Goal: Find specific page/section: Find specific page/section

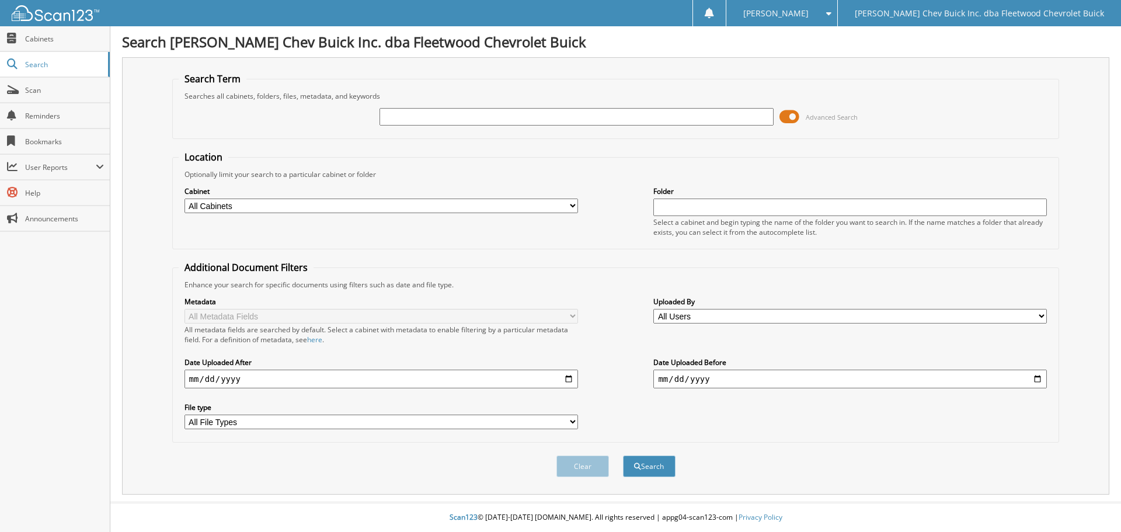
click at [690, 114] on input "text" at bounding box center [577, 117] width 394 height 18
type input "[PERSON_NAME]"
click at [533, 203] on select "All Cabinets A/P BIRD DOG REF'S BUYBACKS CONTRACTS/AGREEMENTS DEAL JACKETS DEAL…" at bounding box center [382, 206] width 394 height 15
select select "9758"
click at [185, 199] on select "All Cabinets A/P BIRD DOG REF'S BUYBACKS CONTRACTS/AGREEMENTS DEAL JACKETS DEAL…" at bounding box center [382, 206] width 394 height 15
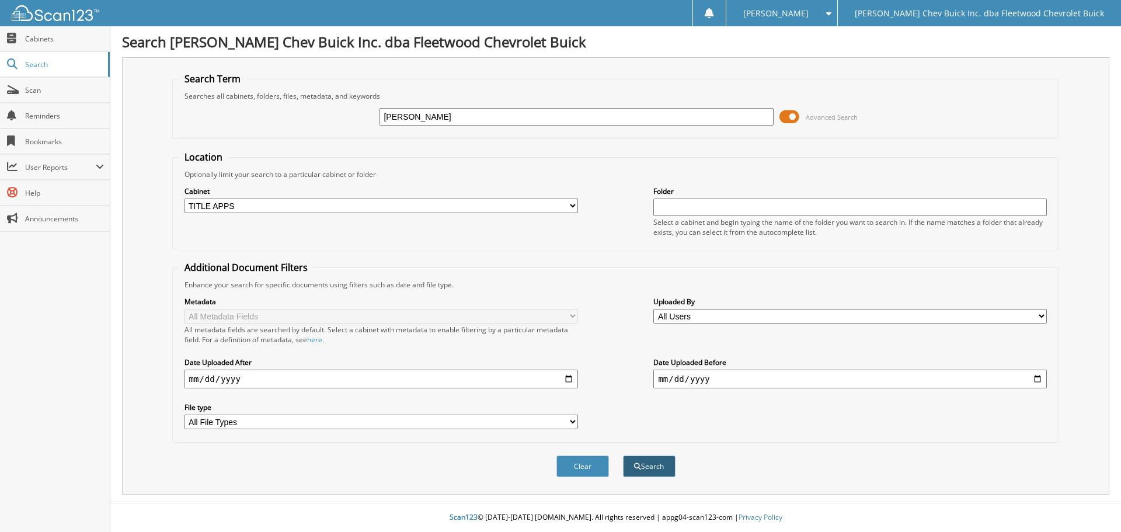
click at [661, 468] on button "Search" at bounding box center [649, 467] width 53 height 22
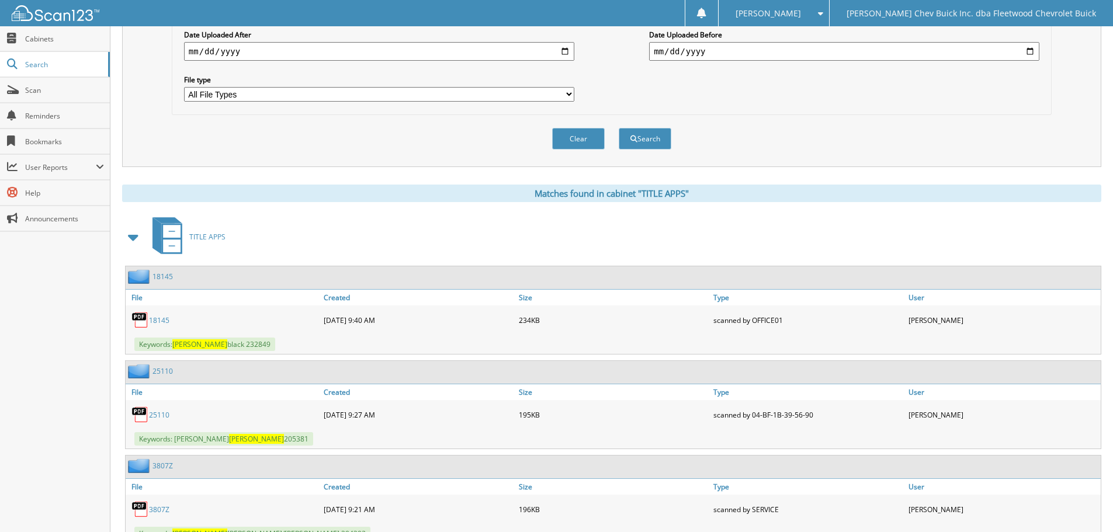
scroll to position [375, 0]
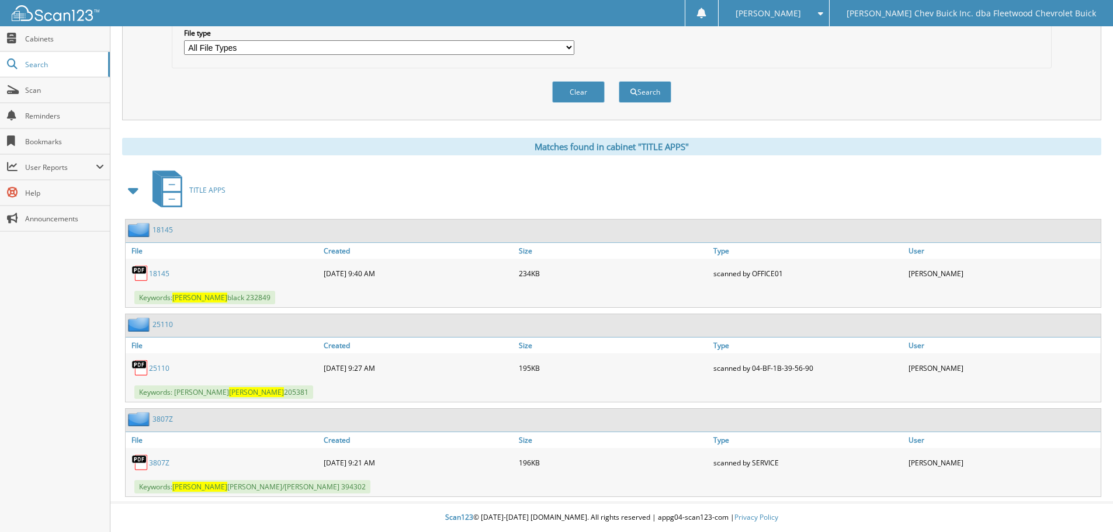
click at [161, 368] on link "25110" at bounding box center [159, 368] width 20 height 10
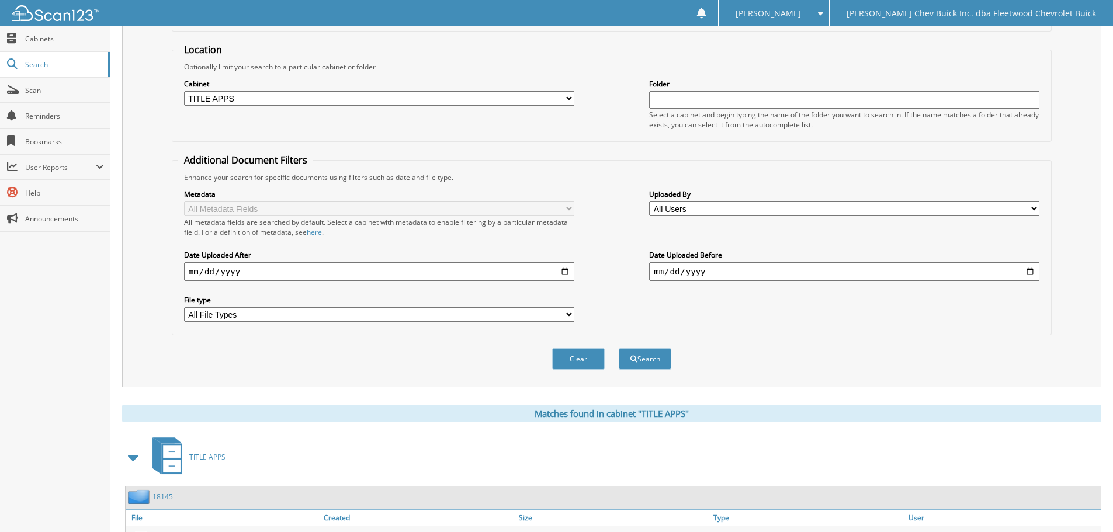
scroll to position [0, 0]
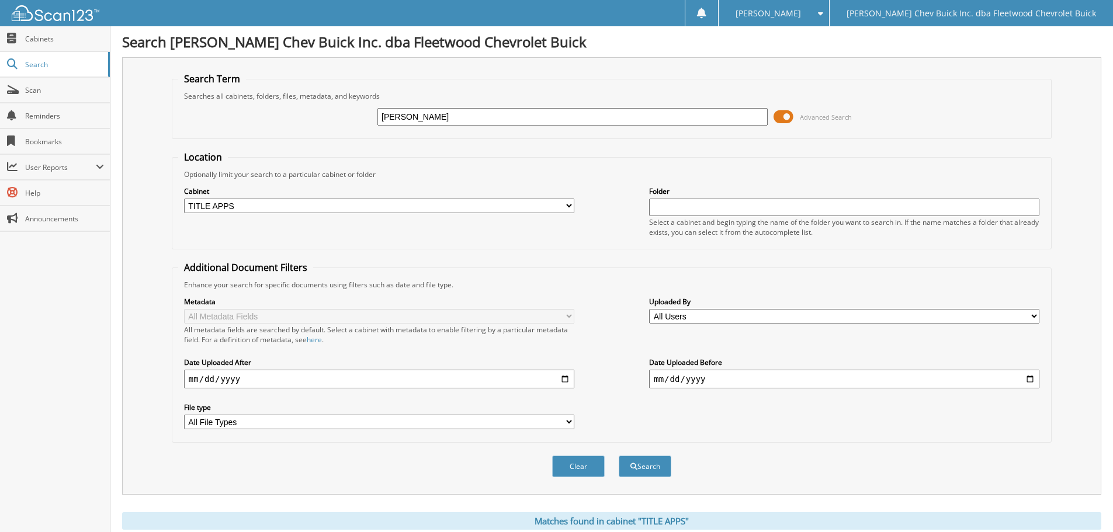
click at [466, 115] on input "stanley" at bounding box center [572, 117] width 390 height 18
type input "s"
click at [513, 119] on input "text" at bounding box center [572, 117] width 390 height 18
type input "[PERSON_NAME]"
click at [651, 467] on button "Search" at bounding box center [644, 467] width 53 height 22
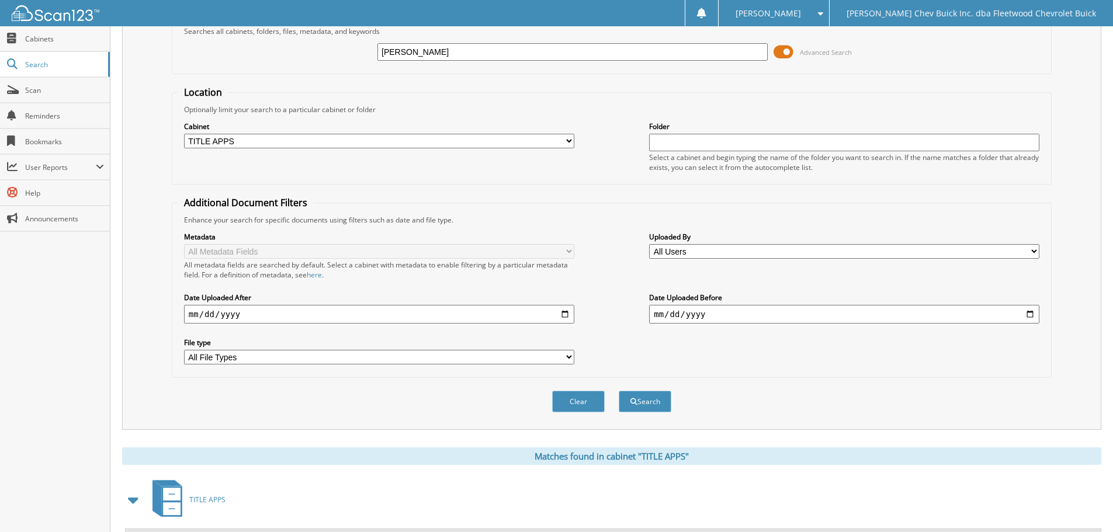
scroll to position [280, 0]
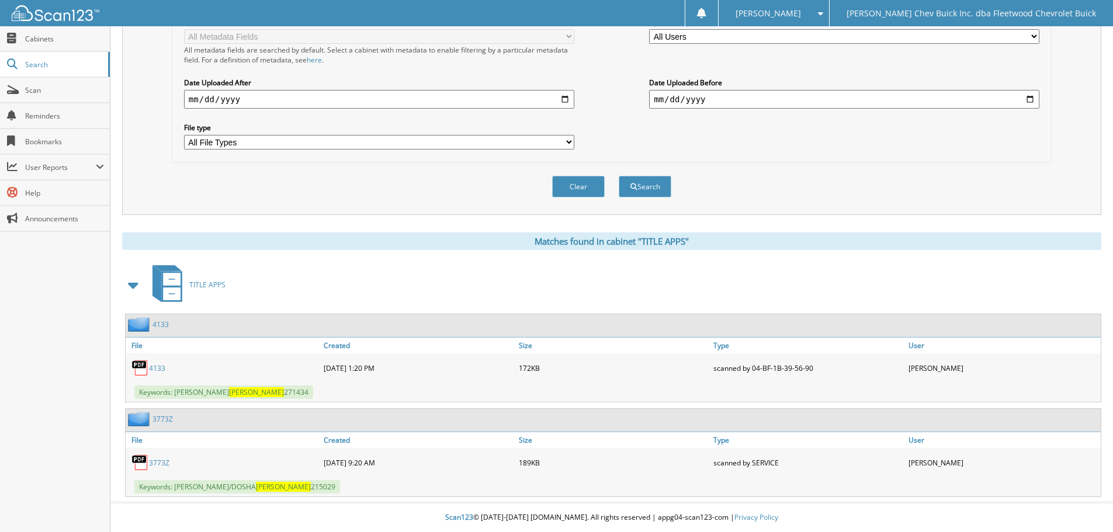
click at [163, 459] on link "3773Z" at bounding box center [159, 463] width 20 height 10
